Goal: Transaction & Acquisition: Purchase product/service

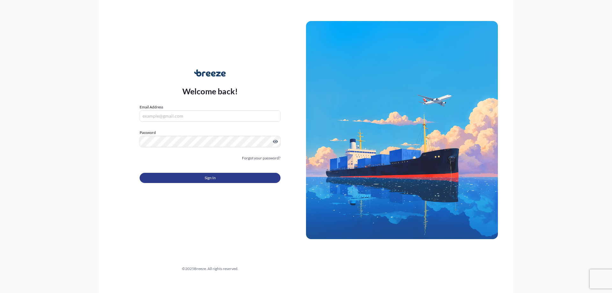
type input "[PERSON_NAME][DOMAIN_NAME][EMAIL_ADDRESS][PERSON_NAME][DOMAIN_NAME]"
click at [210, 175] on span "Sign In" at bounding box center [210, 178] width 11 height 6
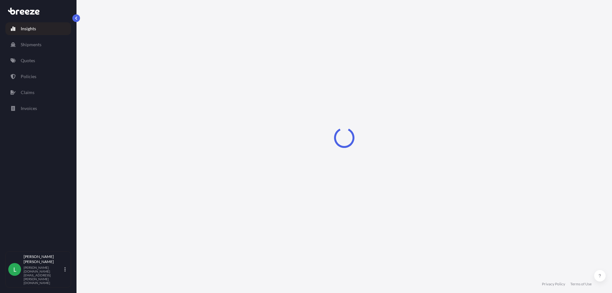
select select "2025"
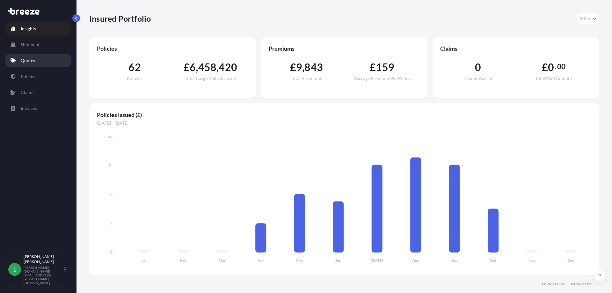
click at [33, 58] on p "Quotes" at bounding box center [28, 60] width 14 height 6
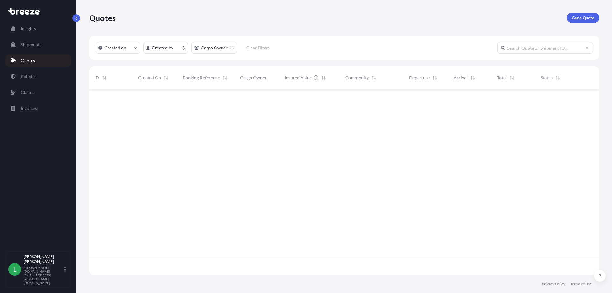
scroll to position [185, 506]
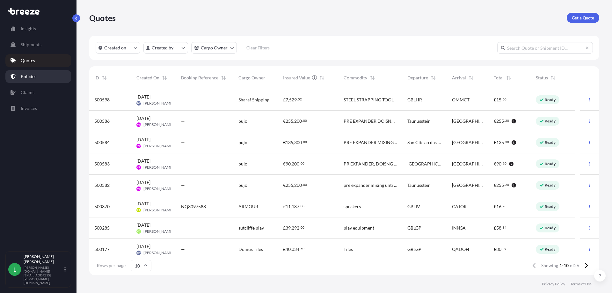
click at [34, 75] on p "Policies" at bounding box center [29, 76] width 16 height 6
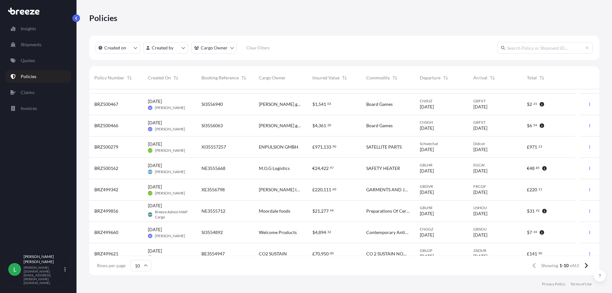
scroll to position [47, 0]
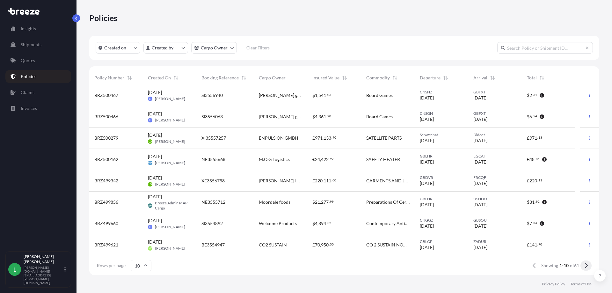
click at [587, 267] on icon at bounding box center [586, 265] width 3 height 5
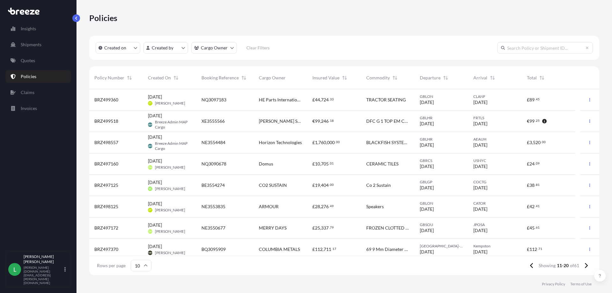
click at [587, 267] on icon at bounding box center [586, 265] width 3 height 5
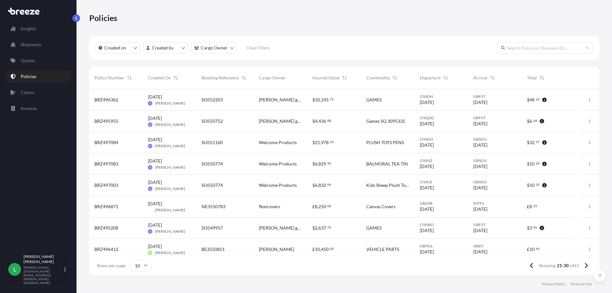
click at [587, 267] on icon at bounding box center [586, 265] width 3 height 5
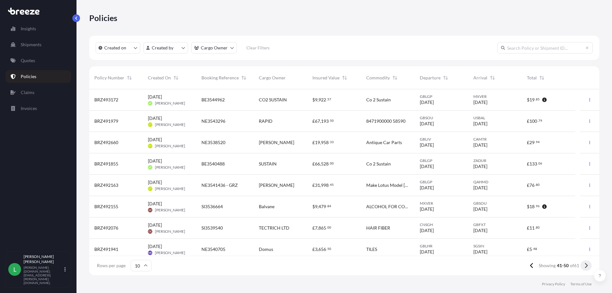
click at [587, 265] on icon at bounding box center [587, 266] width 4 height 6
click at [588, 208] on icon "button" at bounding box center [590, 207] width 4 height 4
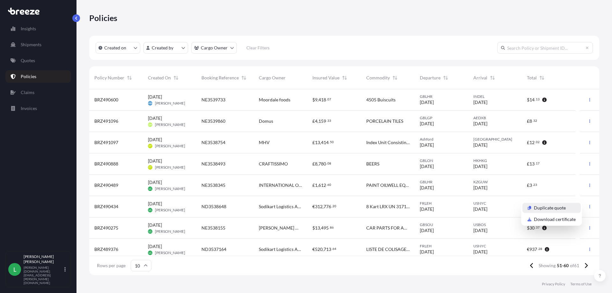
click at [556, 208] on p "Duplicate quote" at bounding box center [550, 208] width 32 height 6
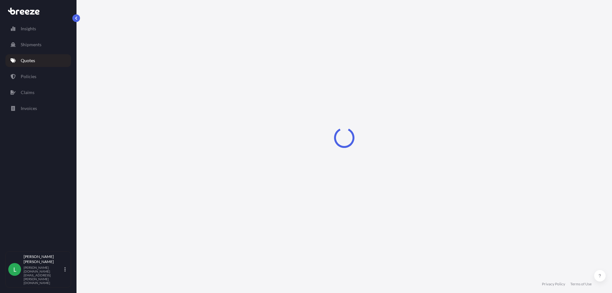
select select "Road"
select select "Sea"
select select "Road"
select select "2"
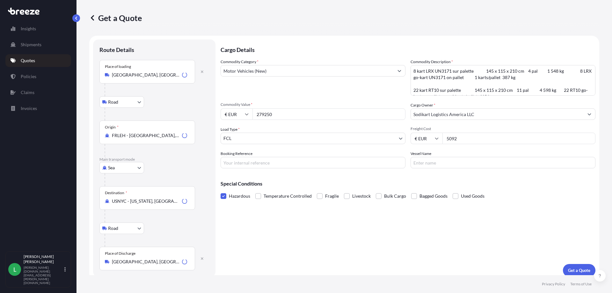
scroll to position [5, 0]
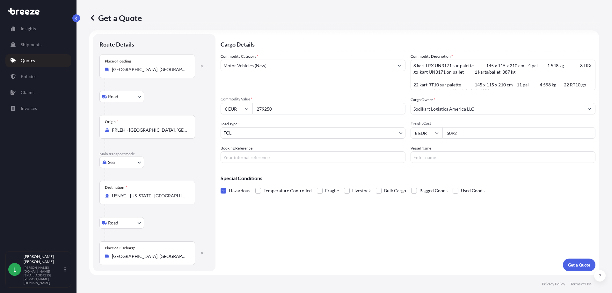
click at [253, 274] on form "Route Details Place of loading [GEOGRAPHIC_DATA], [GEOGRAPHIC_DATA] Road Road R…" at bounding box center [344, 152] width 510 height 245
drag, startPoint x: 280, startPoint y: 110, endPoint x: 239, endPoint y: 106, distance: 41.7
click at [239, 106] on div "€ EUR 279250" at bounding box center [313, 108] width 185 height 11
type input "133410.27"
drag, startPoint x: 467, startPoint y: 134, endPoint x: 436, endPoint y: 135, distance: 30.3
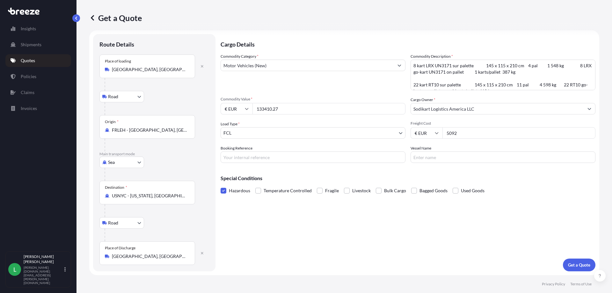
click at [436, 135] on div "€ EUR 5092" at bounding box center [503, 132] width 185 height 11
type input "4675"
click at [442, 145] on div "Vessel Name" at bounding box center [503, 154] width 185 height 18
click at [240, 158] on input "Booking Reference" at bounding box center [313, 156] width 185 height 11
click at [261, 157] on input "Booking Reference" at bounding box center [313, 156] width 185 height 11
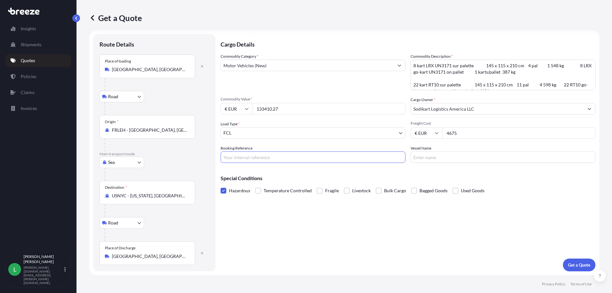
paste input "From Subject Received Size Categories [PERSON_NAME] ATX3494007 - INSURANCE 12:3…"
type input "F"
click at [229, 154] on input "Booking Reference" at bounding box center [313, 156] width 185 height 11
type input "v"
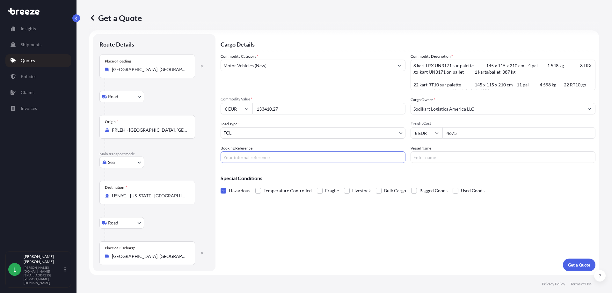
paste input "NE3557790"
type input "NE3557790"
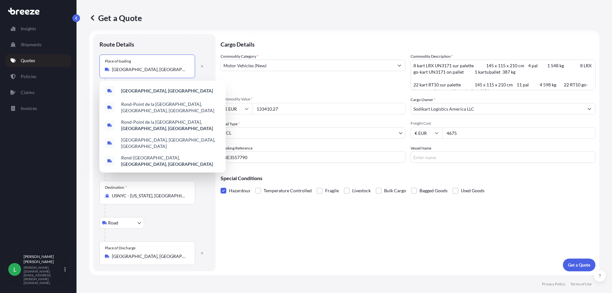
click at [144, 70] on input "[GEOGRAPHIC_DATA], [GEOGRAPHIC_DATA]" at bounding box center [149, 69] width 75 height 6
drag, startPoint x: 144, startPoint y: 70, endPoint x: 135, endPoint y: 70, distance: 9.3
click at [135, 70] on input "[GEOGRAPHIC_DATA], [GEOGRAPHIC_DATA]" at bounding box center [149, 69] width 75 height 6
click at [162, 69] on input "[GEOGRAPHIC_DATA], [GEOGRAPHIC_DATA]" at bounding box center [149, 69] width 75 height 6
drag, startPoint x: 135, startPoint y: 70, endPoint x: 106, endPoint y: 68, distance: 28.7
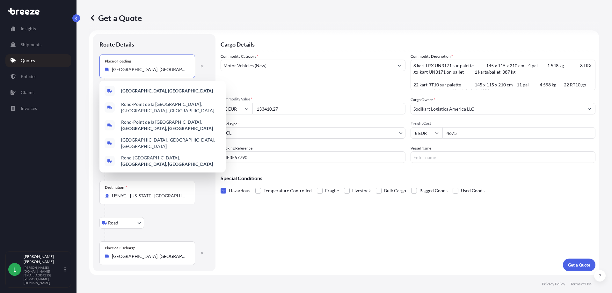
click at [106, 68] on div "[GEOGRAPHIC_DATA], [GEOGRAPHIC_DATA]" at bounding box center [147, 69] width 85 height 6
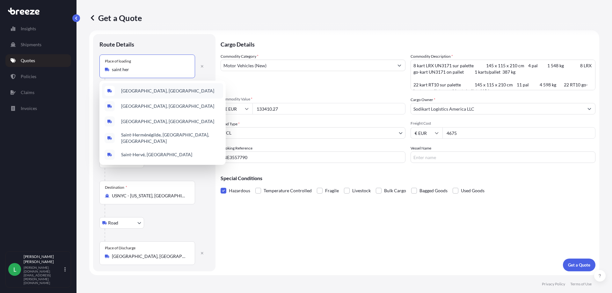
click at [134, 91] on span "[GEOGRAPHIC_DATA], [GEOGRAPHIC_DATA]" at bounding box center [167, 91] width 93 height 6
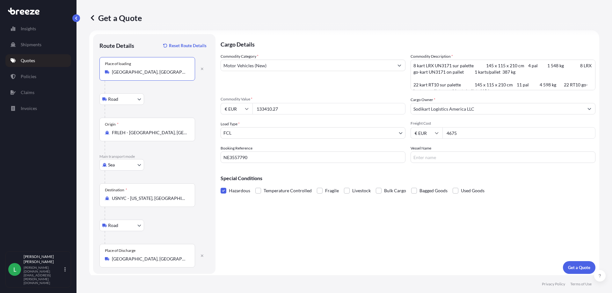
type input "[GEOGRAPHIC_DATA], [GEOGRAPHIC_DATA]"
drag, startPoint x: 410, startPoint y: 66, endPoint x: 579, endPoint y: 112, distance: 175.0
click at [579, 112] on div "Commodity Category * Motor Vehicles (New) Commodity Description * 8 kart LRX UN…" at bounding box center [408, 108] width 375 height 110
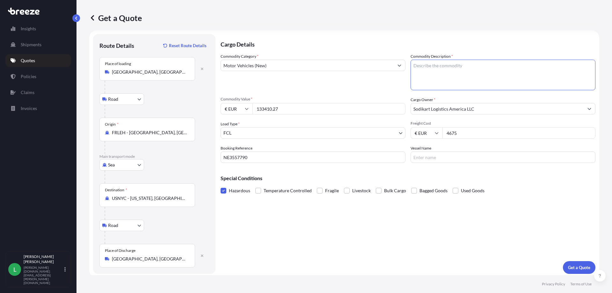
paste textarea "LISTE DE COLISAGE / PACKING LIST – 20’ 03102025 Produit / Product Dimensions Qt…"
type textarea "LISTE DE COLISAGE / PACKING LIST – 20’ 03102025 Produit / Product Dimensions Qt…"
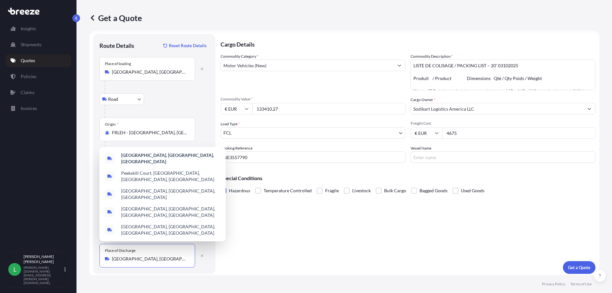
drag, startPoint x: 144, startPoint y: 257, endPoint x: 99, endPoint y: 248, distance: 45.7
click at [99, 248] on div "Route Details Reset Route Details Place of loading [GEOGRAPHIC_DATA], [GEOGRAPH…" at bounding box center [154, 154] width 122 height 240
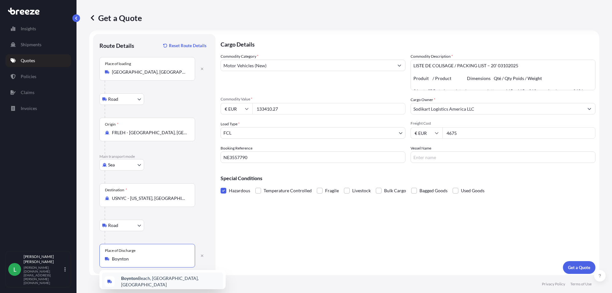
click at [161, 278] on span "[GEOGRAPHIC_DATA], [GEOGRAPHIC_DATA], [GEOGRAPHIC_DATA]" at bounding box center [171, 281] width 100 height 13
type input "[GEOGRAPHIC_DATA], [GEOGRAPHIC_DATA], [GEOGRAPHIC_DATA]"
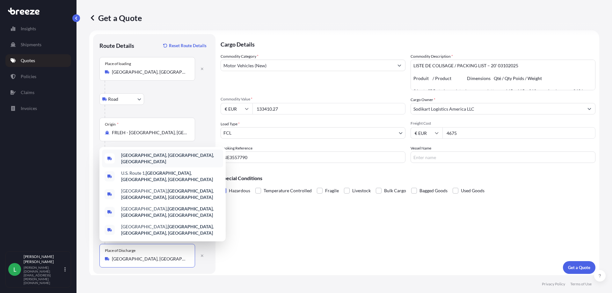
click at [204, 144] on div "Origin * FRLEH - [GEOGRAPHIC_DATA], [GEOGRAPHIC_DATA]" at bounding box center [155, 136] width 110 height 36
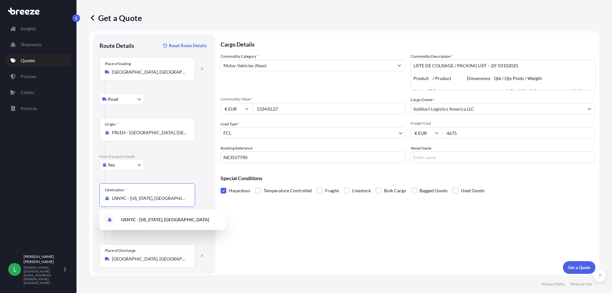
drag, startPoint x: 183, startPoint y: 198, endPoint x: 89, endPoint y: 190, distance: 94.4
click at [89, 190] on div "Get a Quote Route Details Reset Route Details Place of loading [GEOGRAPHIC_DATA…" at bounding box center [345, 137] width 536 height 275
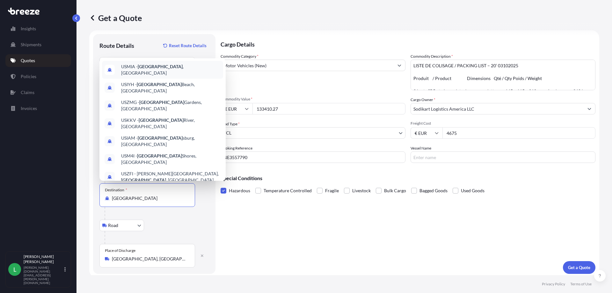
click at [166, 68] on span "USMIA - [GEOGRAPHIC_DATA] , [GEOGRAPHIC_DATA]" at bounding box center [171, 69] width 100 height 13
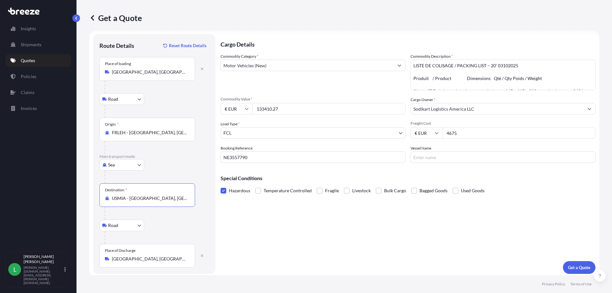
type input "USMIA - [GEOGRAPHIC_DATA], [GEOGRAPHIC_DATA]"
click at [223, 191] on span at bounding box center [224, 191] width 6 height 6
click at [221, 186] on input "Hazardous" at bounding box center [221, 186] width 0 height 0
click at [571, 268] on p "Get a Quote" at bounding box center [579, 267] width 22 height 6
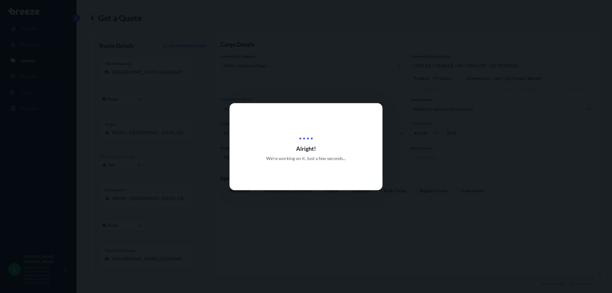
scroll to position [285, 0]
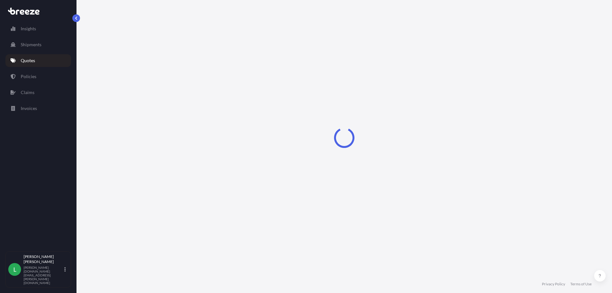
scroll to position [255, 0]
select select "Road"
select select "Sea"
select select "Road"
select select "2"
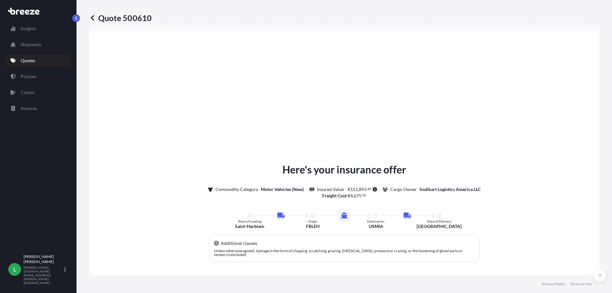
scroll to position [886, 0]
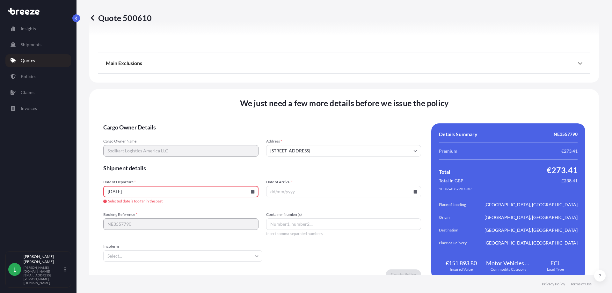
click at [251, 192] on icon at bounding box center [253, 192] width 4 height 4
click at [223, 83] on icon at bounding box center [224, 85] width 2 height 4
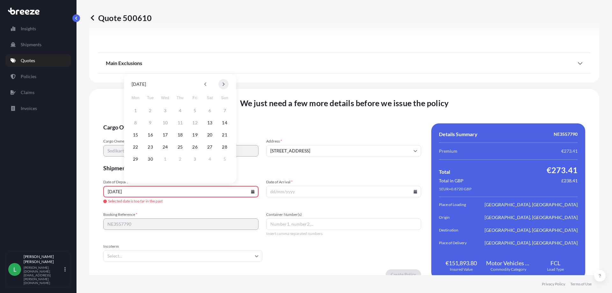
scroll to position [0, 0]
click at [223, 83] on icon at bounding box center [224, 85] width 2 height 4
click at [196, 114] on button "3" at bounding box center [195, 111] width 10 height 10
type input "[DATE]"
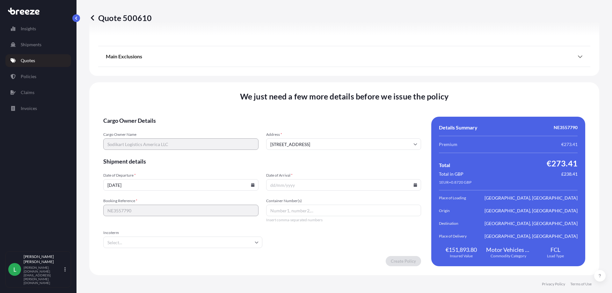
click at [414, 185] on icon at bounding box center [416, 185] width 4 height 4
click at [386, 78] on button at bounding box center [385, 77] width 10 height 10
click at [370, 141] on button "22" at bounding box center [371, 140] width 10 height 10
type input "[DATE]"
paste input "CMAU 281108 5"
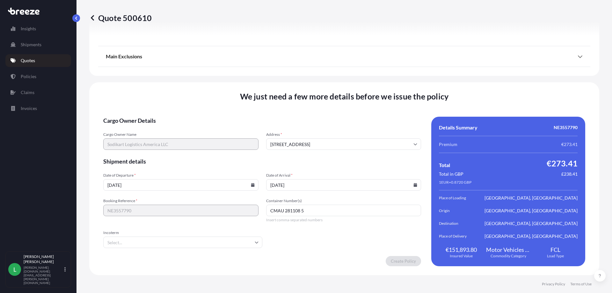
type input "CMAU 281108 5"
click at [385, 250] on form "Cargo Owner Details Cargo Owner Name Sodikart Logistics America LLC Address * […" at bounding box center [262, 192] width 318 height 150
click at [299, 255] on form "Cargo Owner Details Cargo Owner Name Sodikart Logistics America LLC Address * […" at bounding box center [262, 192] width 318 height 150
click at [203, 184] on input "[DATE]" at bounding box center [180, 184] width 155 height 11
click at [378, 163] on span "Shipment details" at bounding box center [262, 162] width 318 height 8
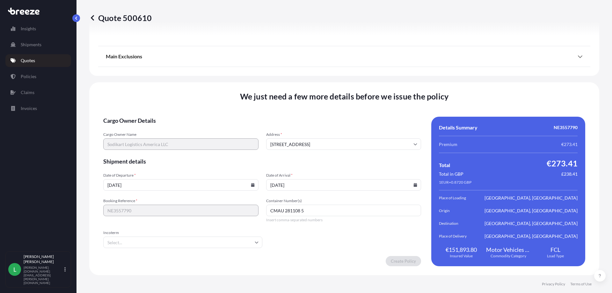
click at [267, 239] on form "Cargo Owner Details Cargo Owner Name Sodikart Logistics America LLC Address * […" at bounding box center [262, 192] width 318 height 150
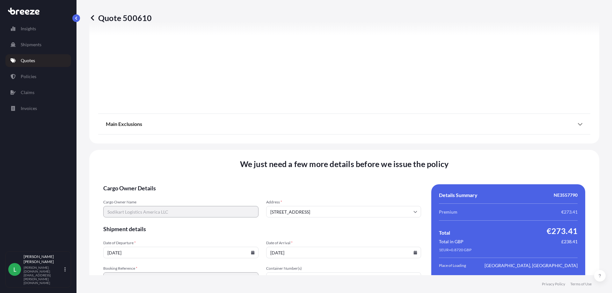
scroll to position [886, 0]
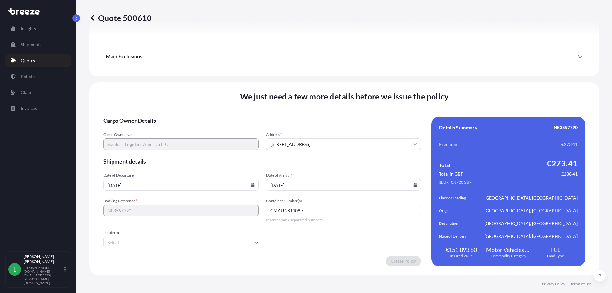
click at [151, 255] on form "Cargo Owner Details Cargo Owner Name Sodikart Logistics America LLC Address * […" at bounding box center [262, 192] width 318 height 150
click at [256, 242] on icon at bounding box center [257, 242] width 4 height 4
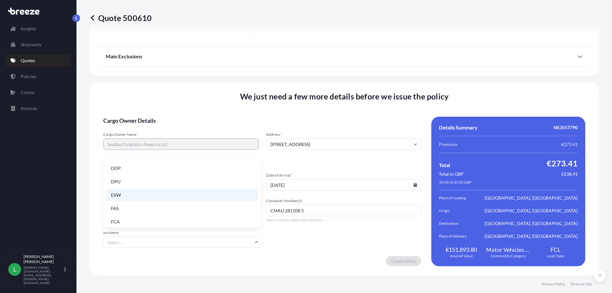
scroll to position [68, 0]
click at [142, 192] on li "EXW" at bounding box center [182, 192] width 152 height 12
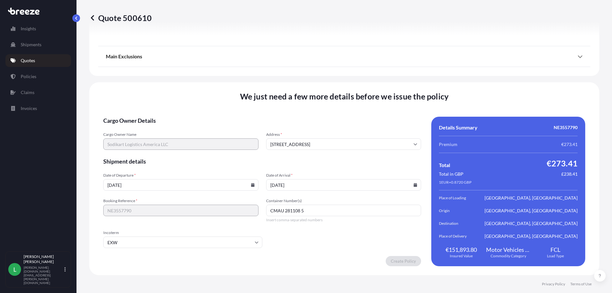
click at [227, 251] on form "Cargo Owner Details Cargo Owner Name Sodikart Logistics America LLC Address * […" at bounding box center [262, 192] width 318 height 150
click at [414, 142] on input "[STREET_ADDRESS]" at bounding box center [343, 143] width 155 height 11
click at [342, 161] on li "[STREET_ADDRESS]" at bounding box center [341, 161] width 149 height 12
click at [337, 163] on span "Shipment details" at bounding box center [262, 162] width 318 height 8
click at [297, 220] on span "Insert comma-separated numbers" at bounding box center [343, 220] width 155 height 5
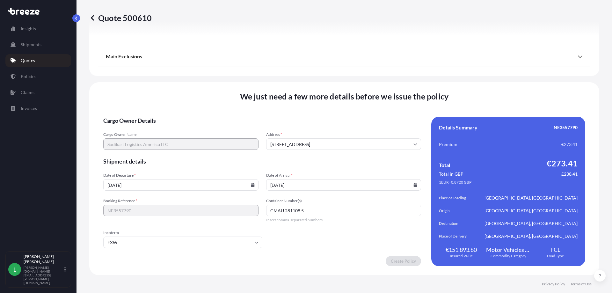
click at [312, 216] on input "CMAU 281108 5" at bounding box center [343, 210] width 155 height 11
click at [246, 252] on form "Cargo Owner Details Cargo Owner Name Sodikart Logistics America LLC Address * […" at bounding box center [262, 192] width 318 height 150
click at [209, 259] on div "Create Policy" at bounding box center [262, 261] width 318 height 10
click at [325, 262] on div "Create Policy" at bounding box center [262, 261] width 318 height 10
click at [45, 264] on p "[PERSON_NAME]" at bounding box center [44, 259] width 40 height 10
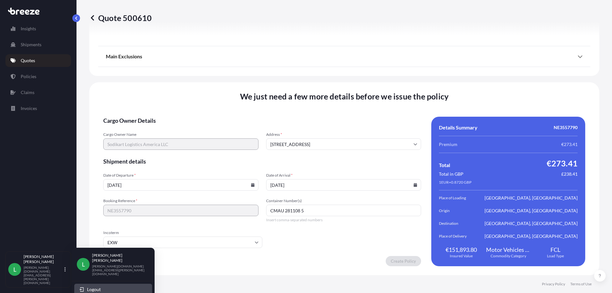
click at [93, 286] on span "Logout" at bounding box center [94, 289] width 14 height 6
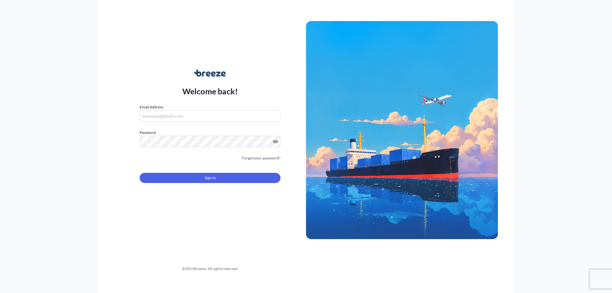
type input "[PERSON_NAME][DOMAIN_NAME][EMAIL_ADDRESS][PERSON_NAME][DOMAIN_NAME]"
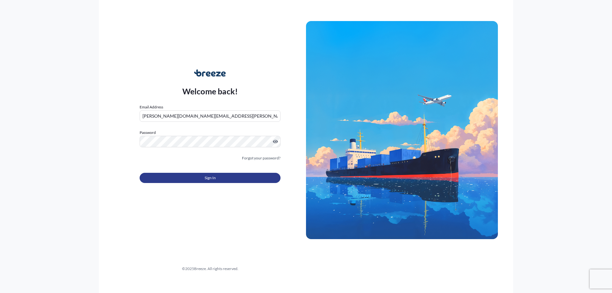
click at [198, 181] on button "Sign In" at bounding box center [210, 178] width 141 height 10
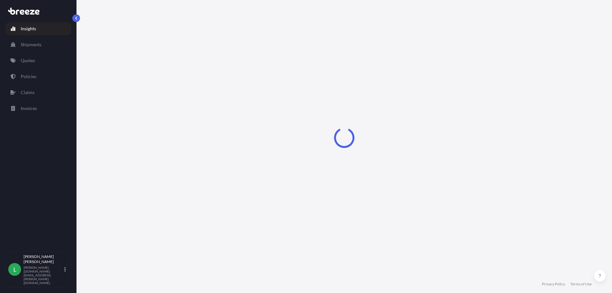
select select "2025"
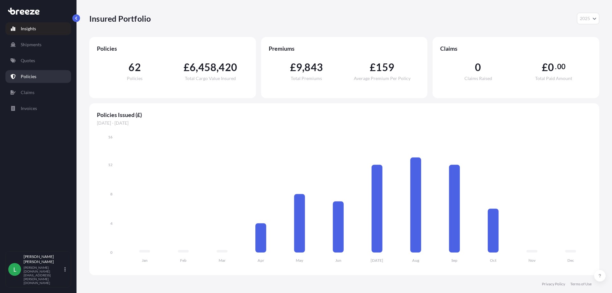
click at [36, 76] on link "Policies" at bounding box center [38, 76] width 66 height 13
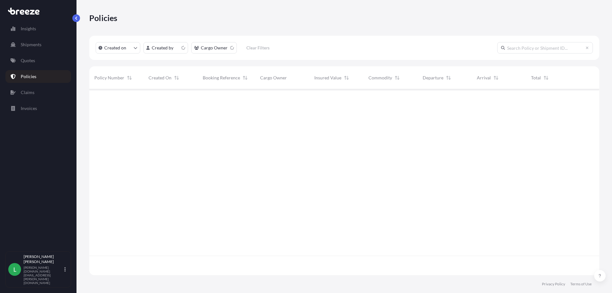
scroll to position [185, 506]
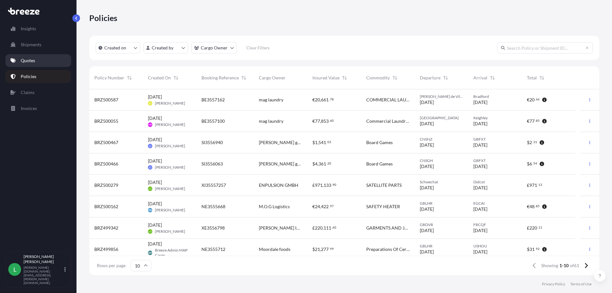
click at [30, 61] on p "Quotes" at bounding box center [28, 60] width 14 height 6
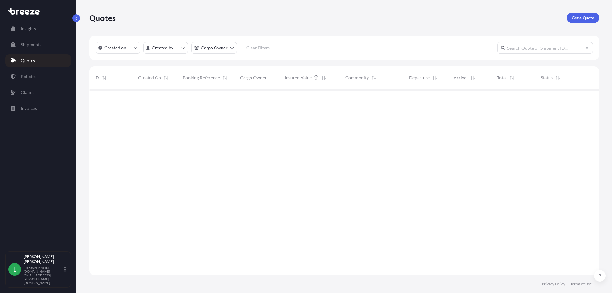
scroll to position [185, 506]
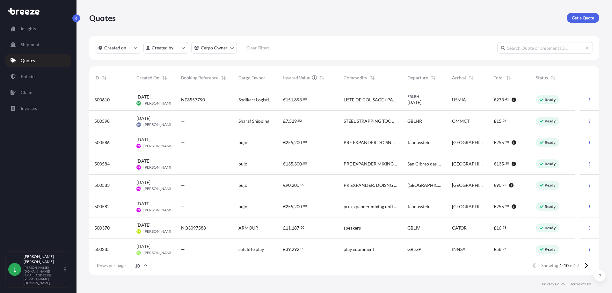
click at [380, 101] on span "LISTE DE COLISAGE / PACKING LIST – 20’ 03102025 Produit / Product Dimensions Qt…" at bounding box center [371, 100] width 54 height 6
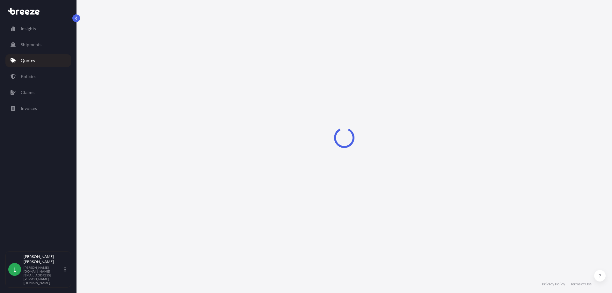
scroll to position [255, 0]
select select "Road"
select select "Sea"
select select "Road"
select select "2"
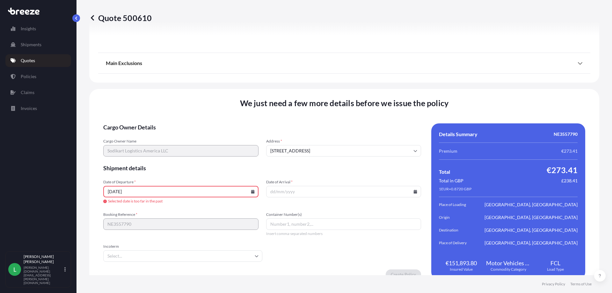
scroll to position [900, 0]
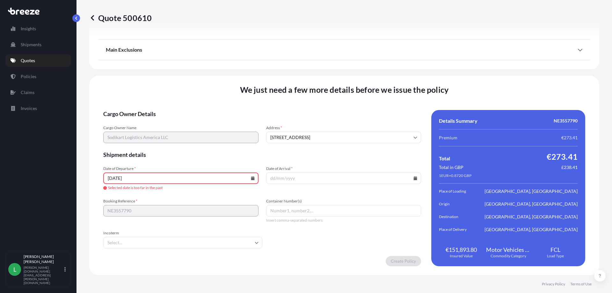
click at [120, 179] on input "[DATE]" at bounding box center [180, 178] width 155 height 11
click at [252, 178] on icon at bounding box center [253, 178] width 4 height 4
click at [224, 70] on icon at bounding box center [224, 71] width 2 height 4
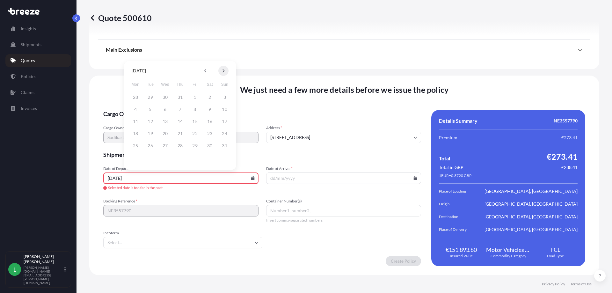
click at [224, 70] on icon at bounding box center [224, 71] width 2 height 4
click at [195, 98] on button "3" at bounding box center [195, 97] width 10 height 10
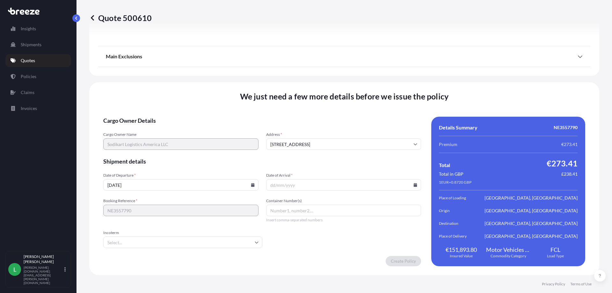
type input "[DATE]"
click at [302, 185] on input "Date of Arrival *" at bounding box center [343, 184] width 155 height 11
click at [414, 185] on icon at bounding box center [416, 185] width 4 height 4
click at [385, 77] on icon at bounding box center [385, 78] width 2 height 4
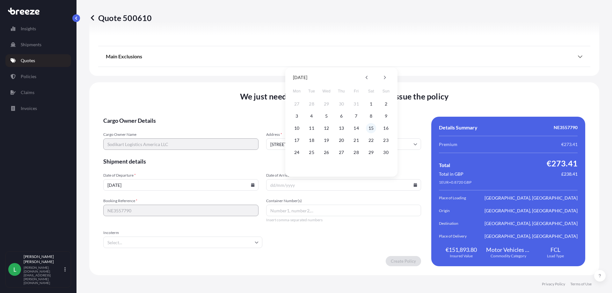
click at [371, 127] on button "15" at bounding box center [371, 128] width 10 height 10
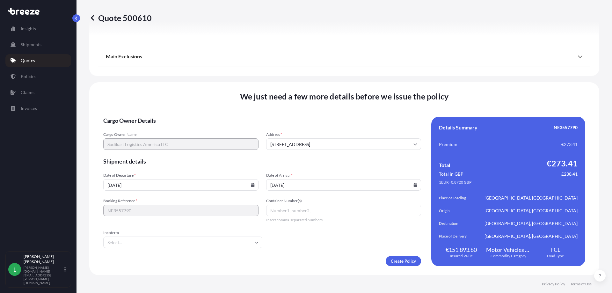
type input "[DATE]"
click at [306, 210] on input "Container Number(s)" at bounding box center [343, 210] width 155 height 11
paste input "CMAU 281108 5"
click at [298, 232] on form "Cargo Owner Details Cargo Owner Name Sodikart Logistics America LLC Address * […" at bounding box center [262, 192] width 318 height 150
click at [297, 210] on input "CMAU 281108 5" at bounding box center [343, 210] width 155 height 11
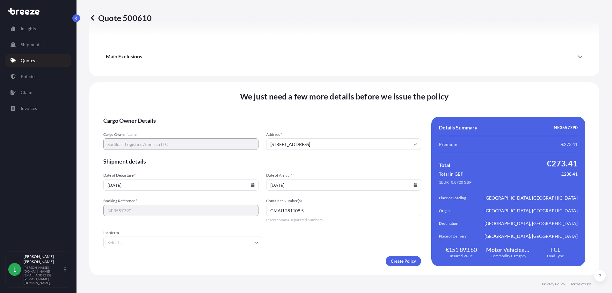
click at [299, 210] on input "CMAU 281108 5" at bounding box center [343, 210] width 155 height 11
type input "CMAU 2811085"
click at [290, 228] on form "Cargo Owner Details Cargo Owner Name Sodikart Logistics America LLC Address * […" at bounding box center [262, 192] width 318 height 150
click at [257, 244] on icon at bounding box center [257, 242] width 4 height 4
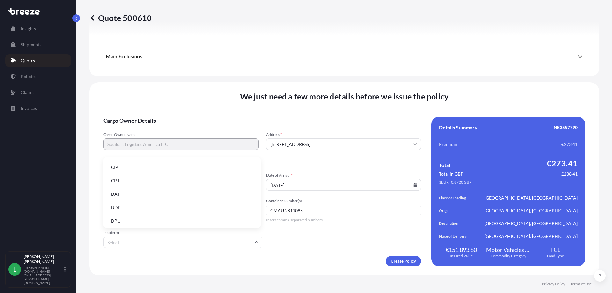
scroll to position [35, 0]
click at [150, 223] on li "EXW" at bounding box center [182, 225] width 152 height 12
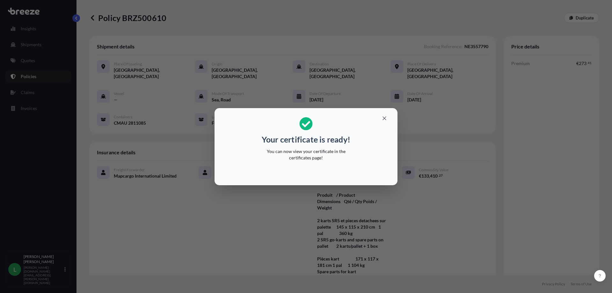
click at [312, 156] on p "You can now view your certificate in the certificates page!" at bounding box center [306, 154] width 98 height 13
click at [384, 116] on icon "button" at bounding box center [385, 118] width 6 height 6
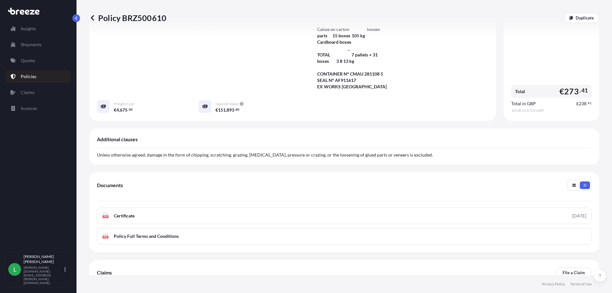
scroll to position [444, 0]
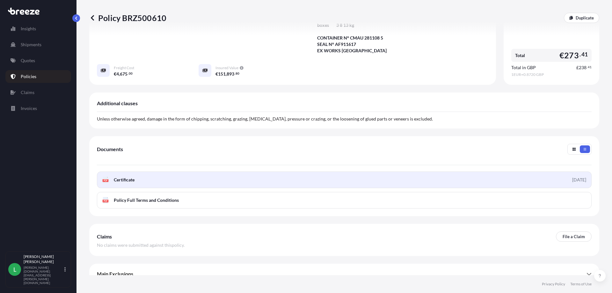
click at [134, 183] on link "PDF Certificate [DATE]" at bounding box center [344, 180] width 495 height 17
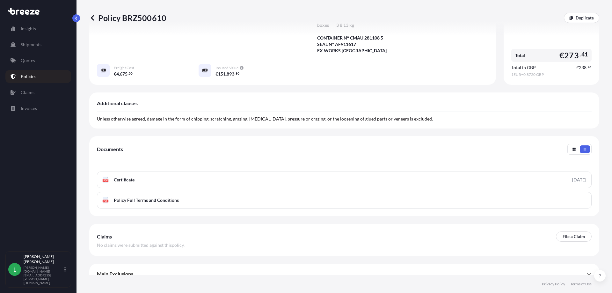
scroll to position [453, 0]
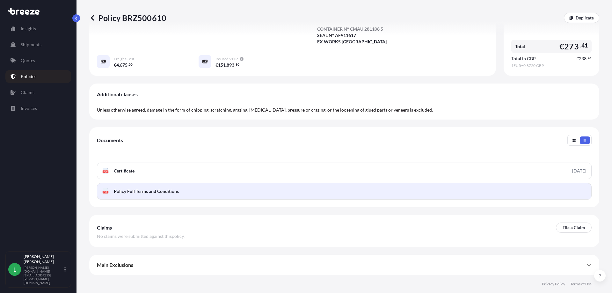
click at [144, 191] on span "Policy Full Terms and Conditions" at bounding box center [146, 191] width 65 height 6
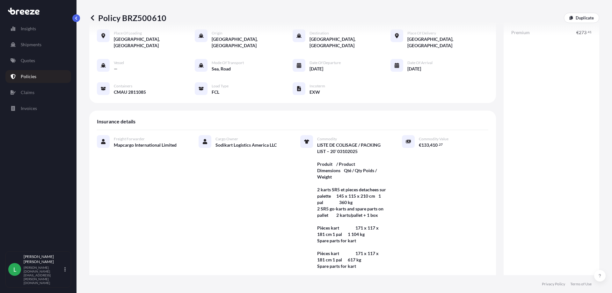
scroll to position [28, 0]
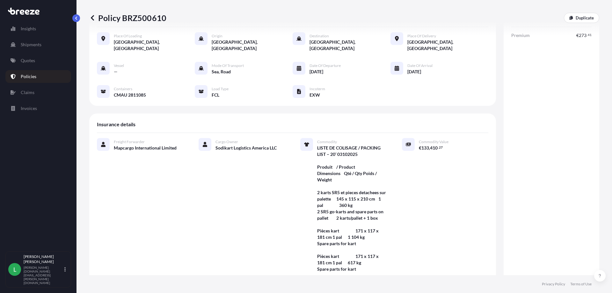
click at [22, 79] on p "Policies" at bounding box center [29, 76] width 16 height 6
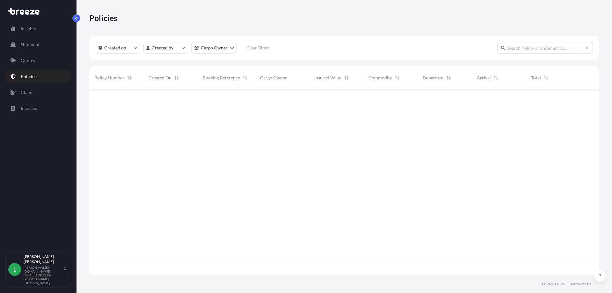
scroll to position [185, 506]
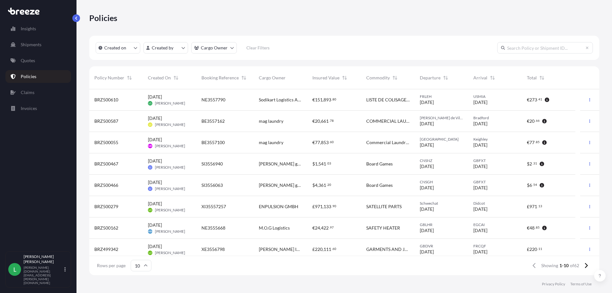
click at [351, 97] on div "€ 151 , 893 . 80" at bounding box center [334, 100] width 43 height 6
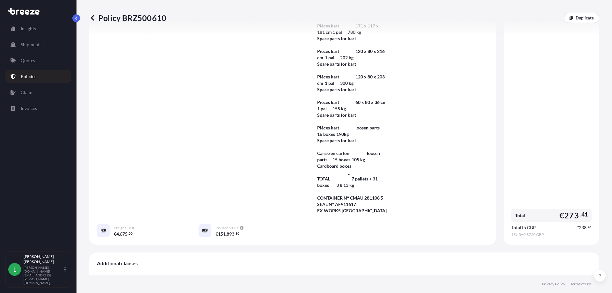
scroll to position [365, 0]
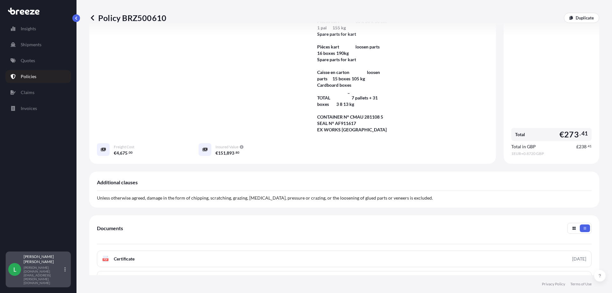
click at [27, 264] on p "[PERSON_NAME]" at bounding box center [44, 259] width 40 height 10
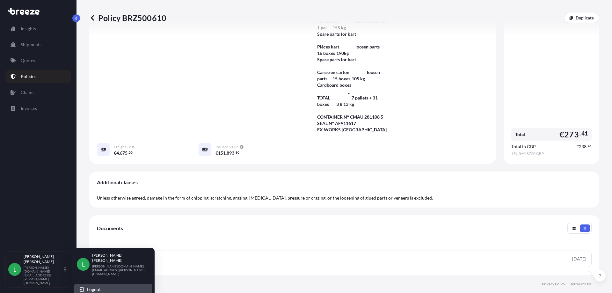
click at [92, 286] on span "Logout" at bounding box center [94, 289] width 14 height 6
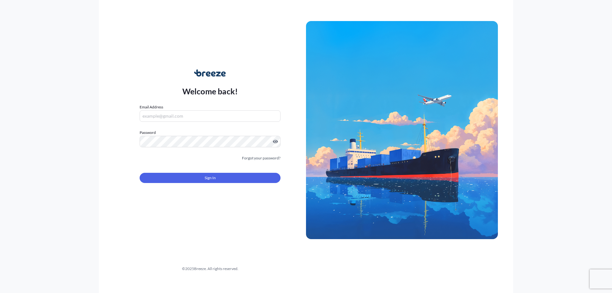
type input "[PERSON_NAME][DOMAIN_NAME][EMAIL_ADDRESS][PERSON_NAME][DOMAIN_NAME]"
